Goal: Information Seeking & Learning: Find specific fact

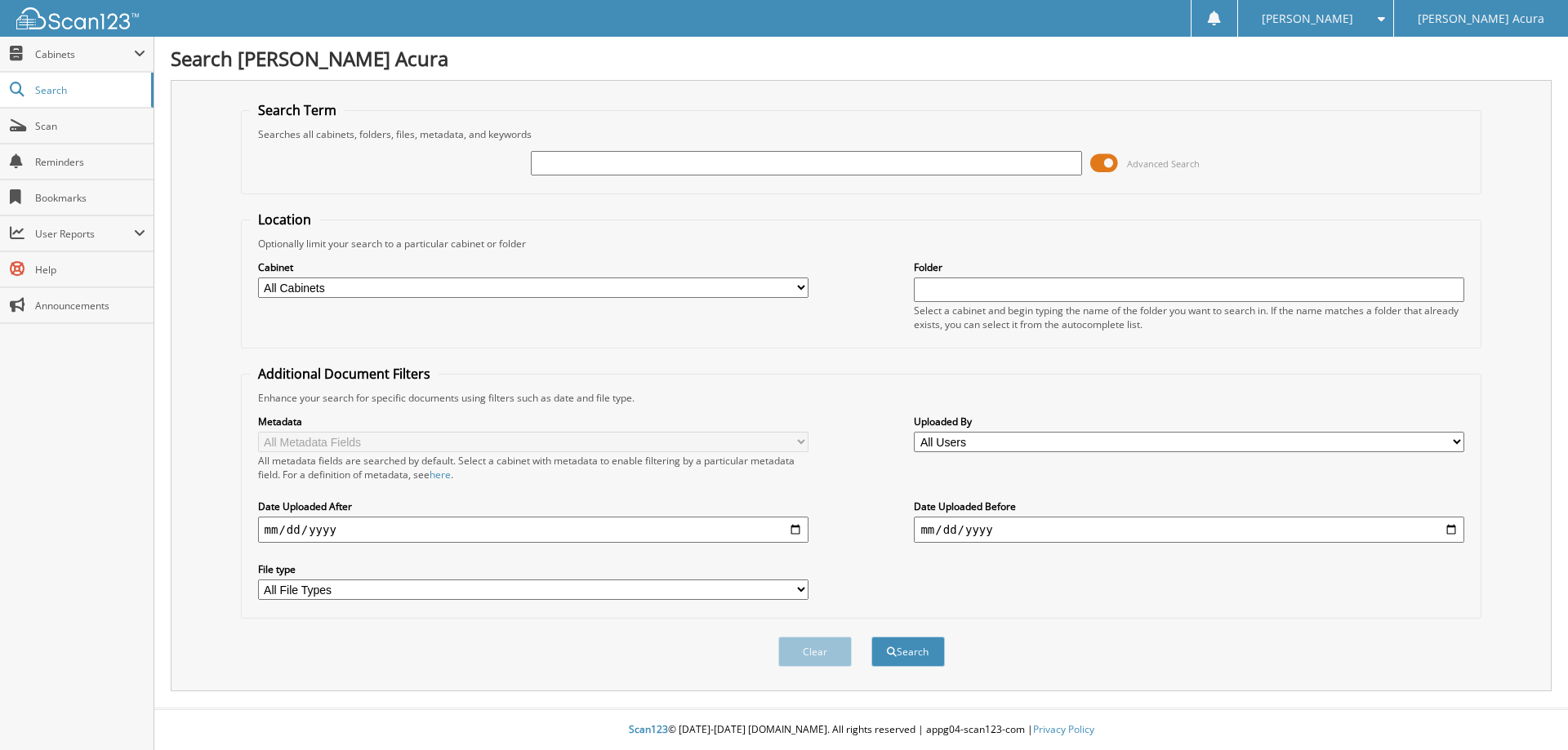
click at [785, 165] on input "text" at bounding box center [805, 163] width 550 height 24
type input "63371"
click at [872, 636] on button "Search" at bounding box center [908, 651] width 74 height 30
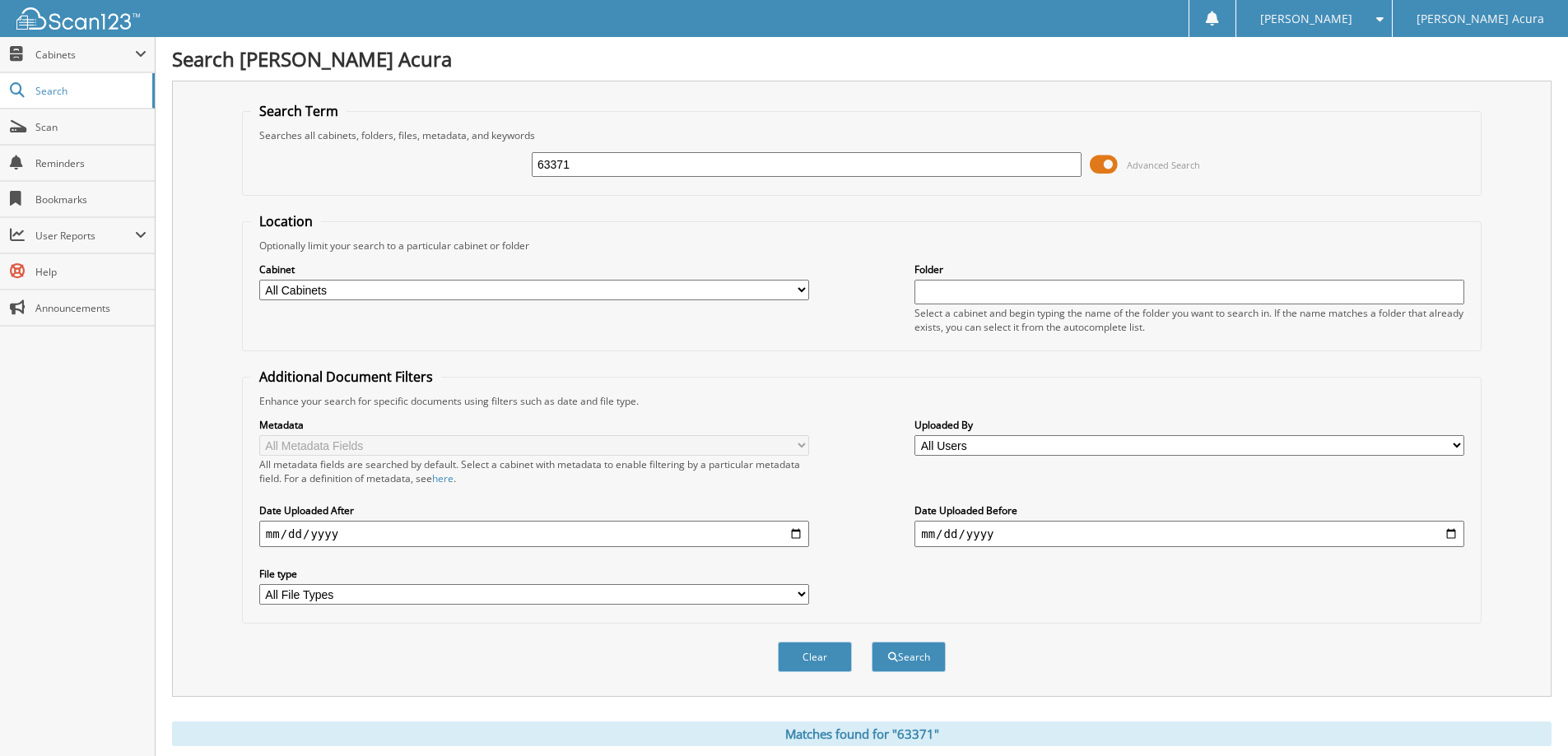
click at [558, 162] on input "63371" at bounding box center [806, 164] width 550 height 24
type input "633071"
click at [872, 641] on button "Search" at bounding box center [908, 656] width 74 height 30
